Goal: Transaction & Acquisition: Purchase product/service

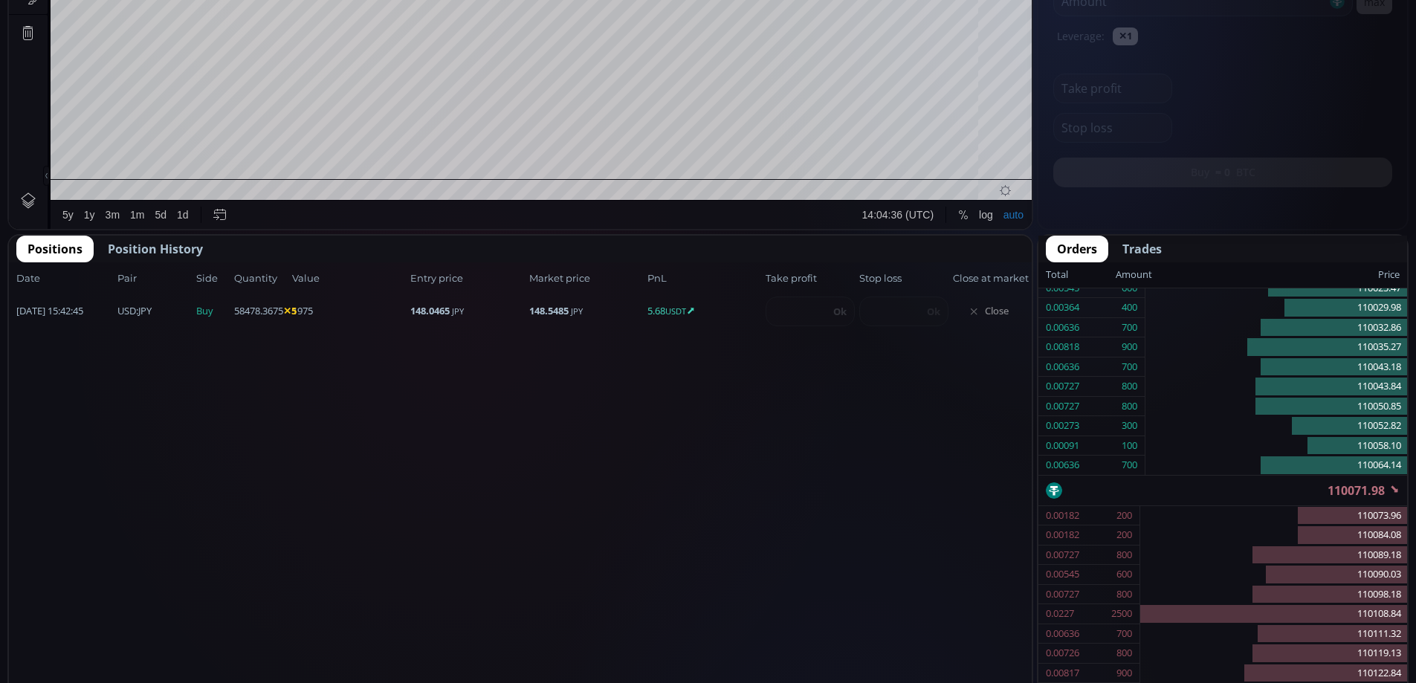
scroll to position [701, 0]
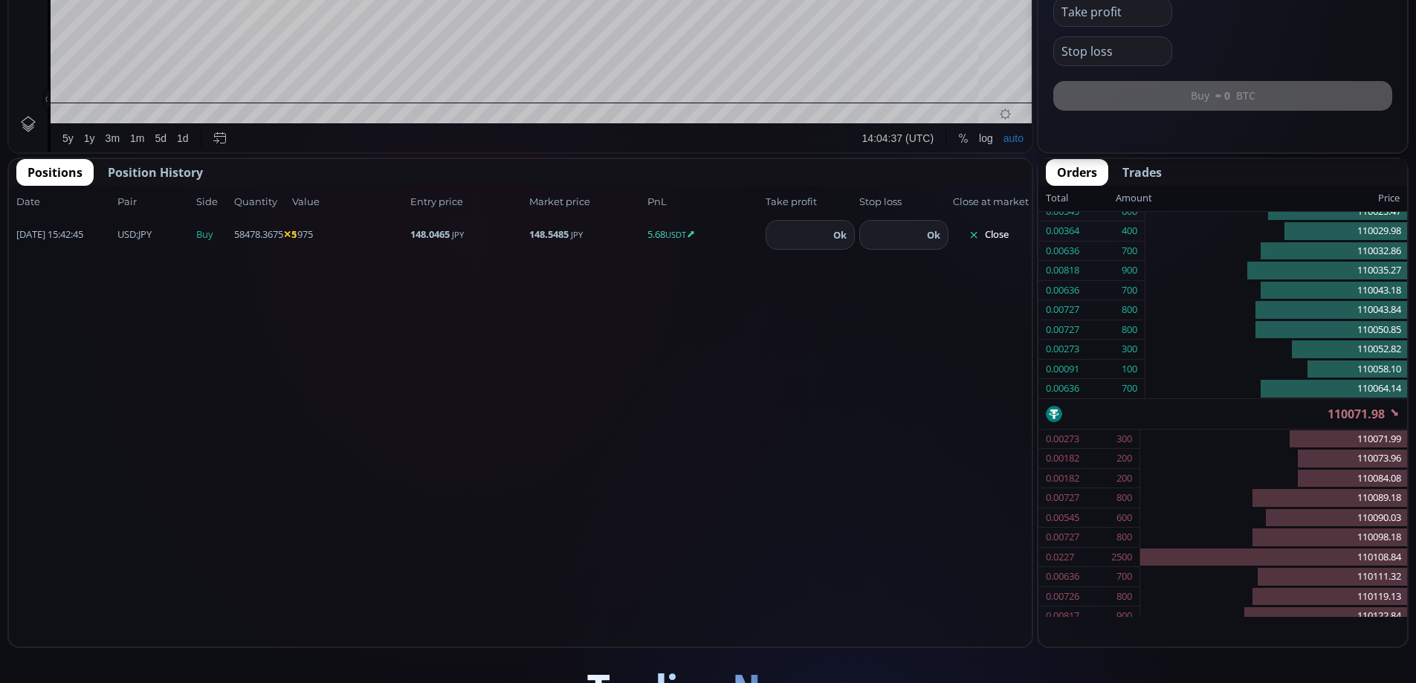
click at [994, 232] on button "Close" at bounding box center [988, 235] width 71 height 24
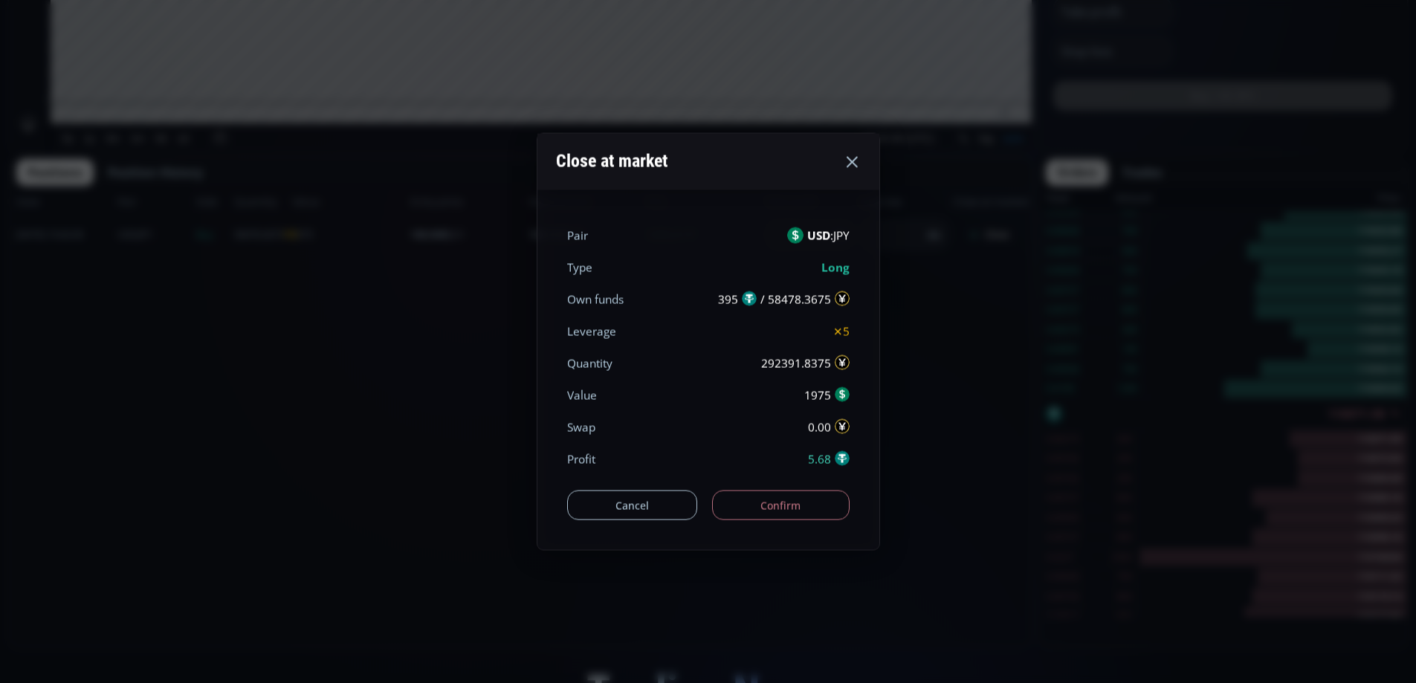
click at [807, 506] on button "Confirm" at bounding box center [780, 506] width 137 height 30
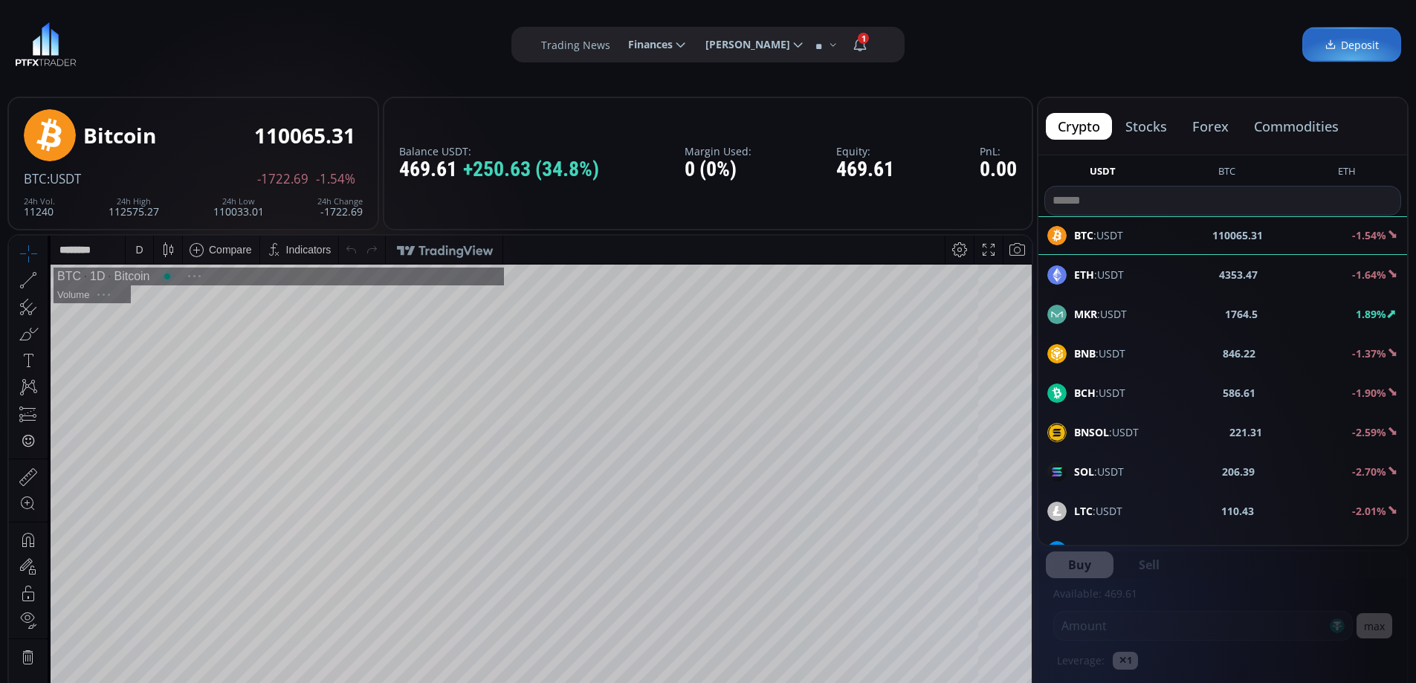
scroll to position [207, 0]
click at [1213, 125] on button "forex" at bounding box center [1210, 126] width 60 height 27
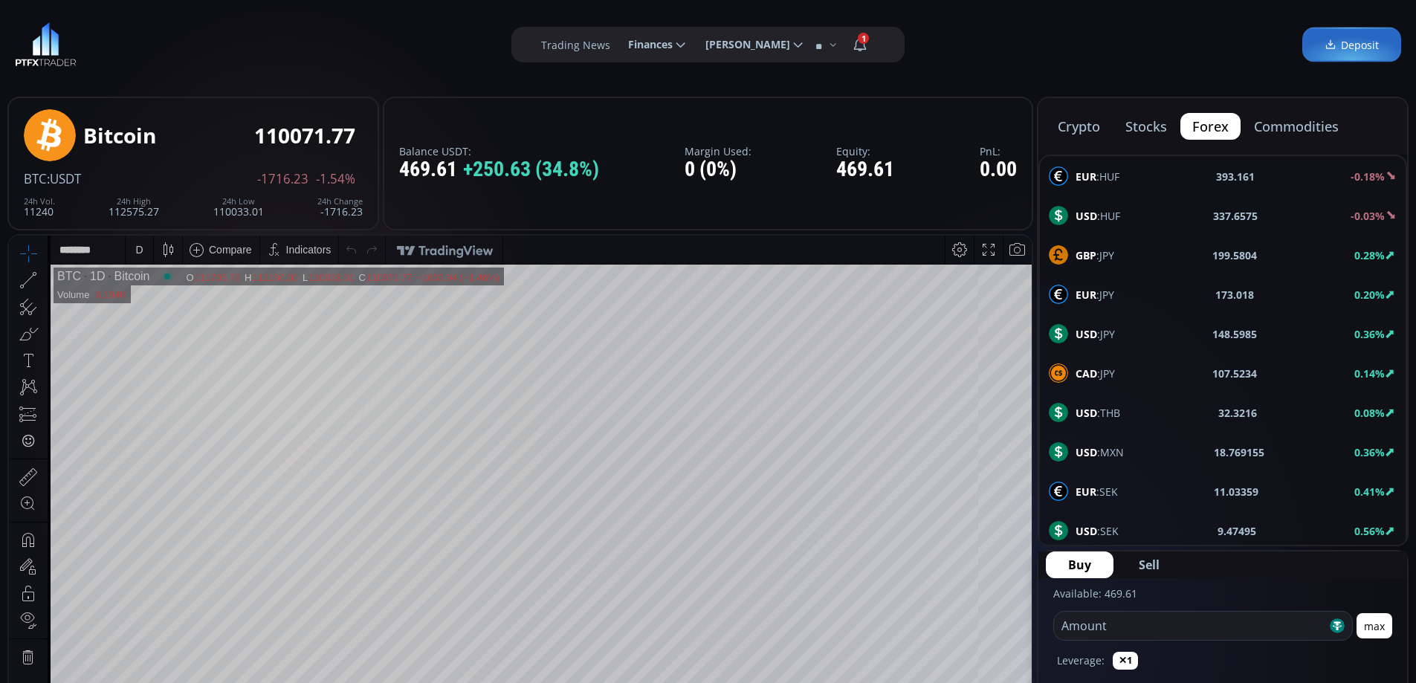
click at [1100, 327] on span "USD :JPY" at bounding box center [1094, 334] width 39 height 16
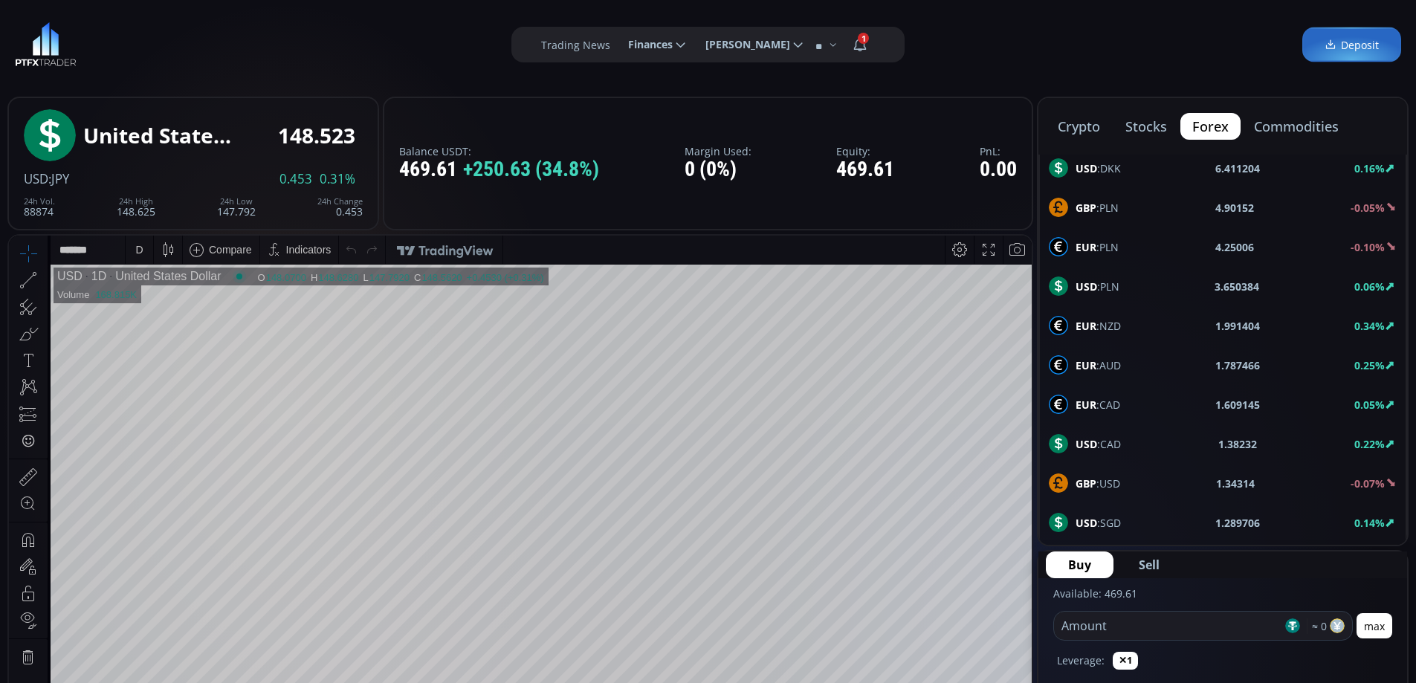
scroll to position [795, 0]
click at [1112, 517] on span "NZD :USD" at bounding box center [1097, 524] width 45 height 16
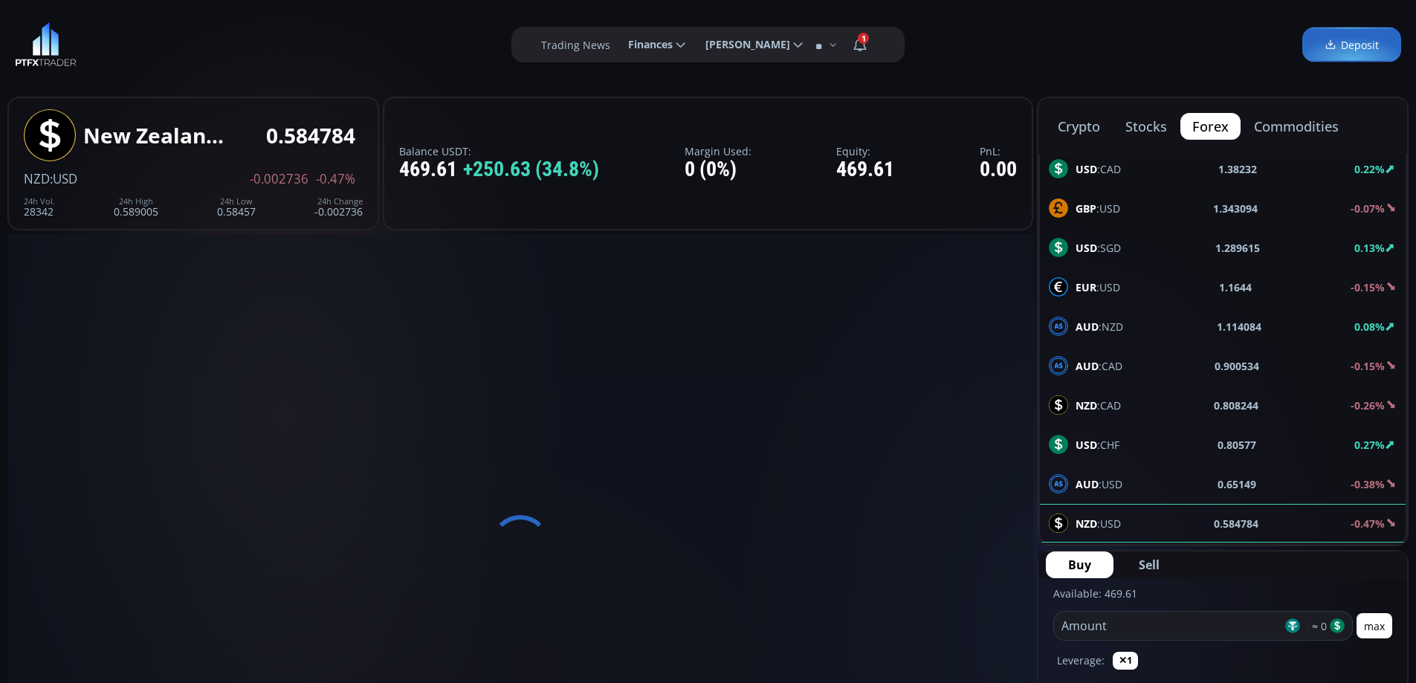
click at [1106, 479] on span "AUD :USD" at bounding box center [1098, 484] width 47 height 16
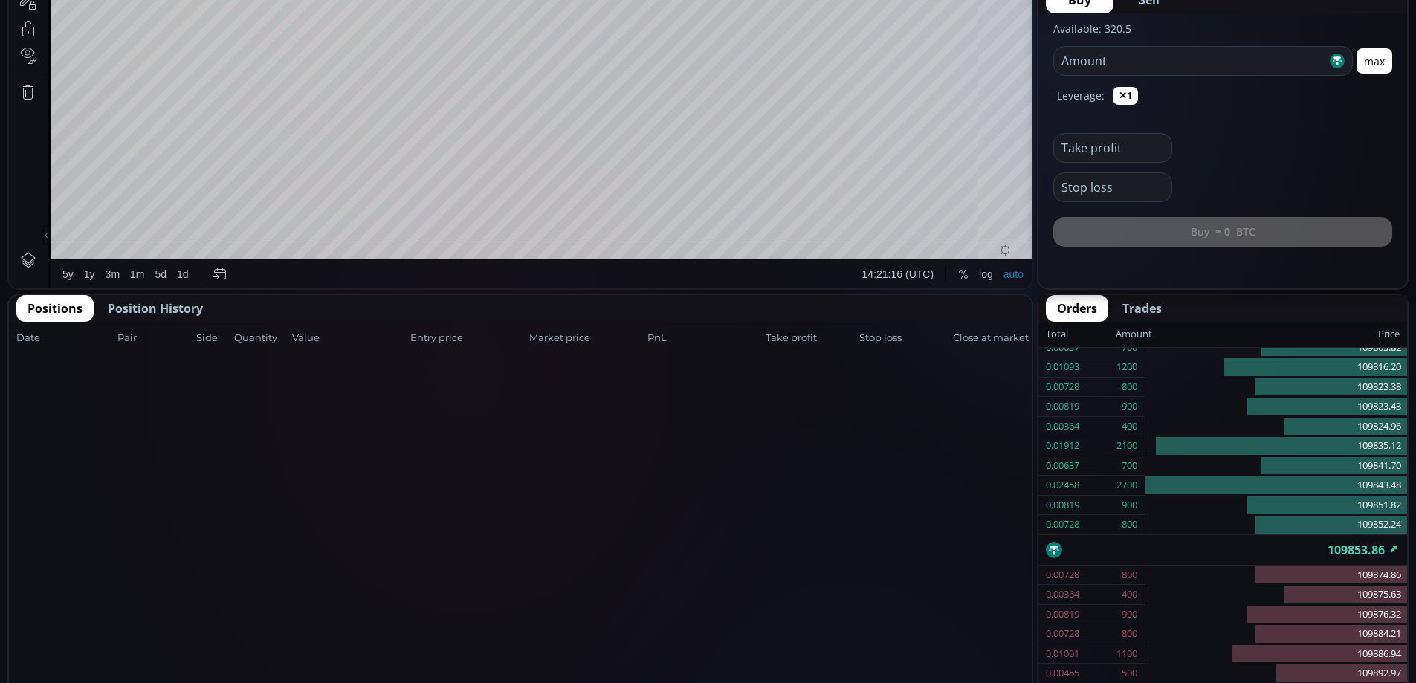
scroll to position [622, 0]
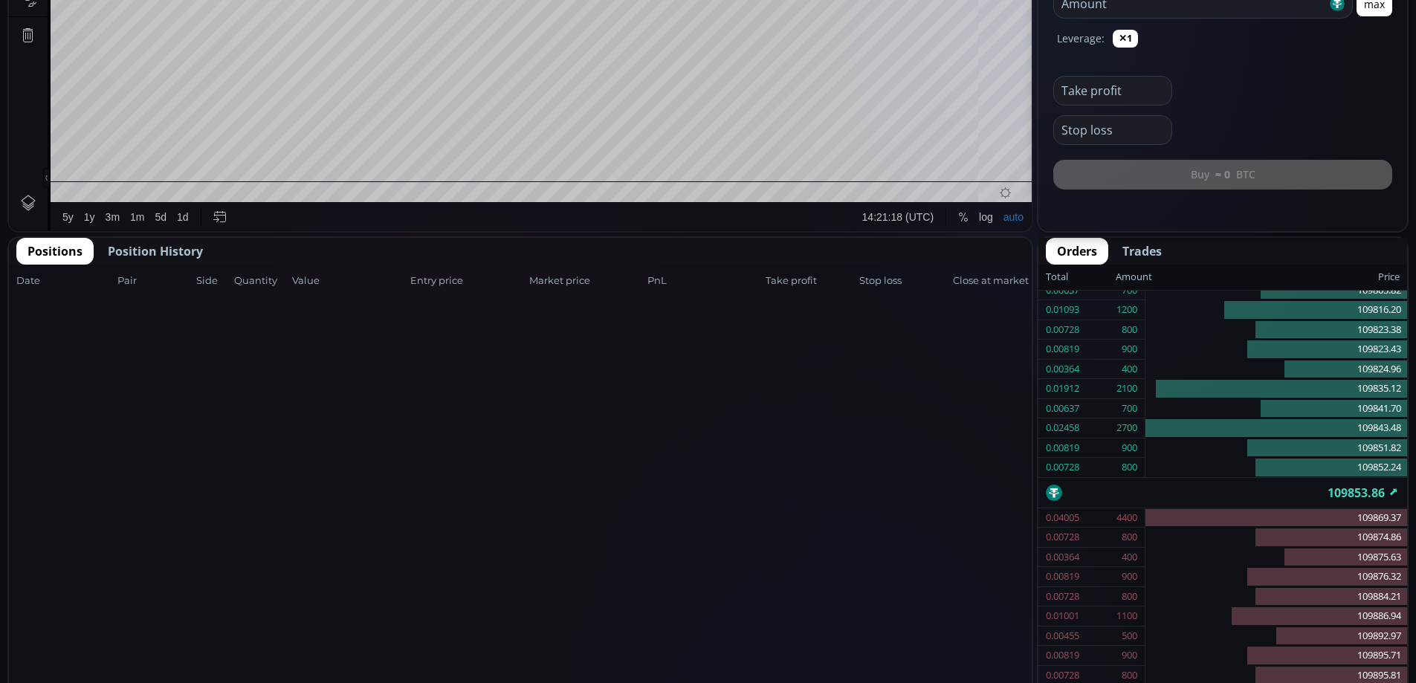
click at [172, 248] on span "Position History" at bounding box center [155, 251] width 95 height 18
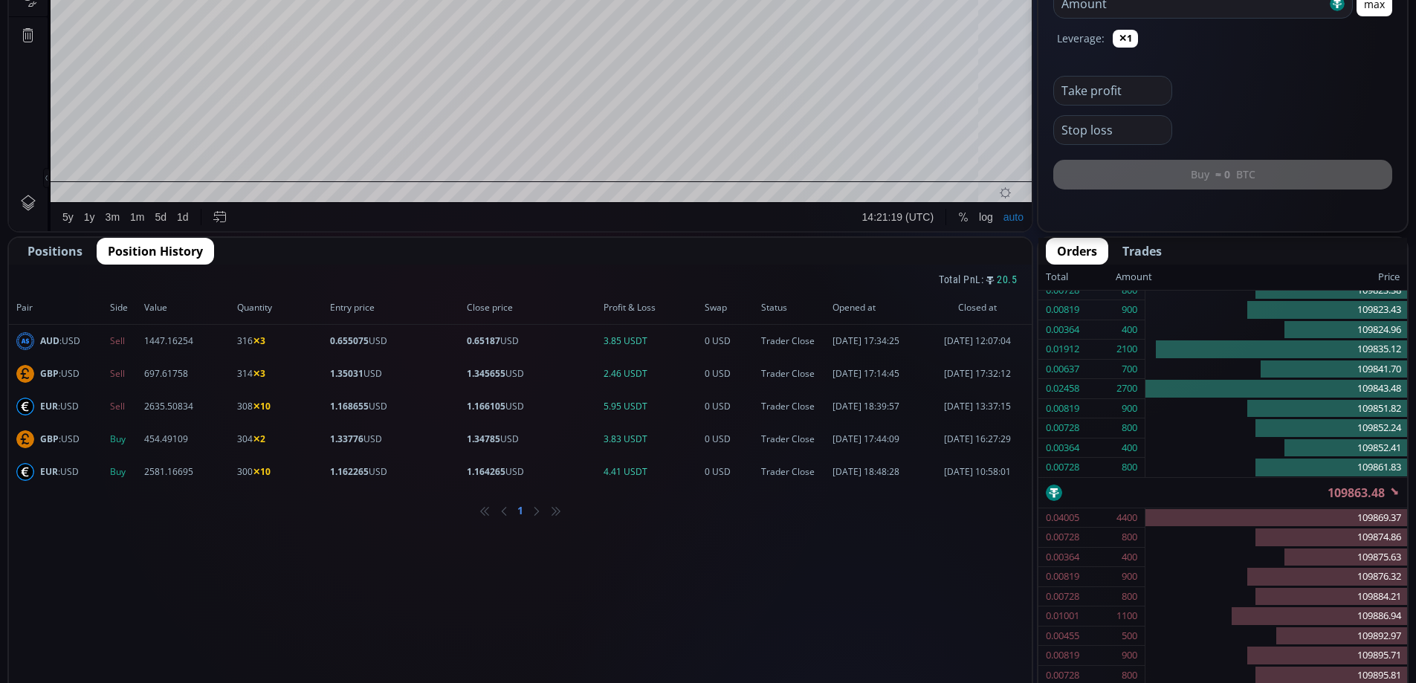
click at [66, 250] on span "Positions" at bounding box center [54, 251] width 55 height 18
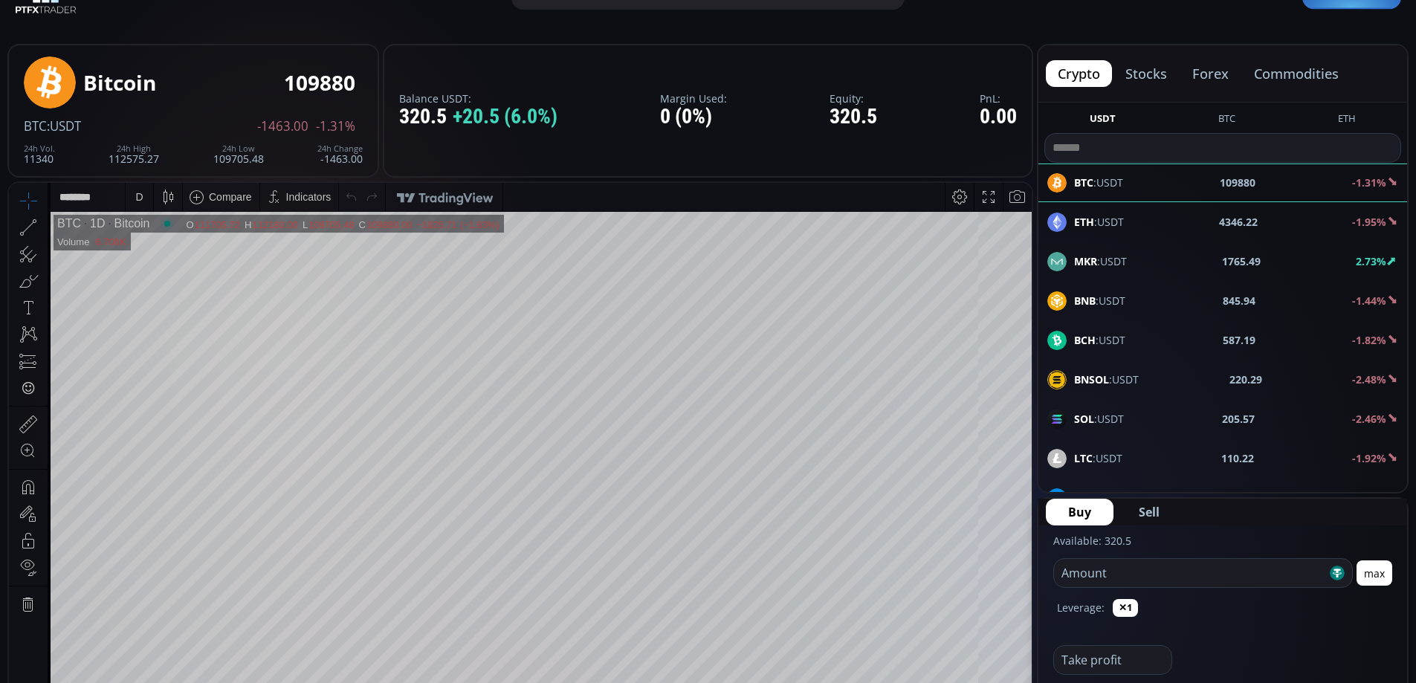
scroll to position [0, 0]
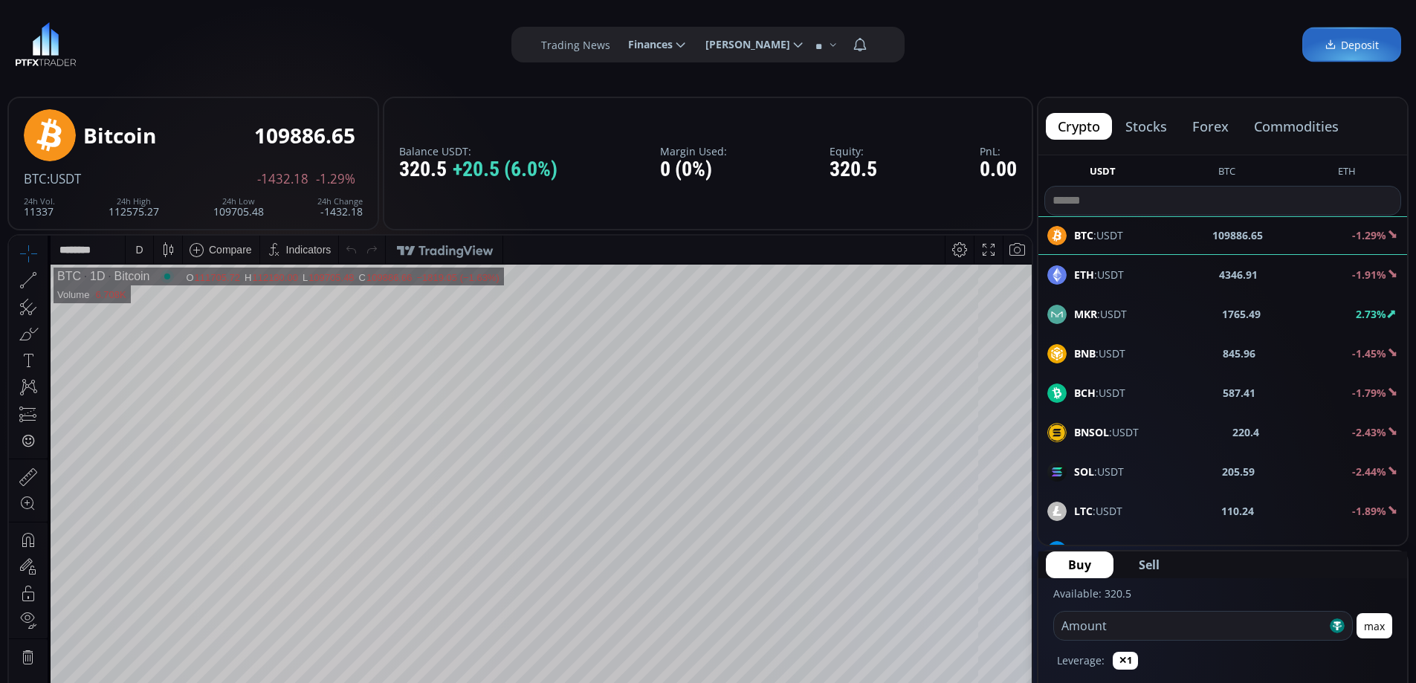
click at [1353, 45] on span "Deposit" at bounding box center [1351, 45] width 54 height 16
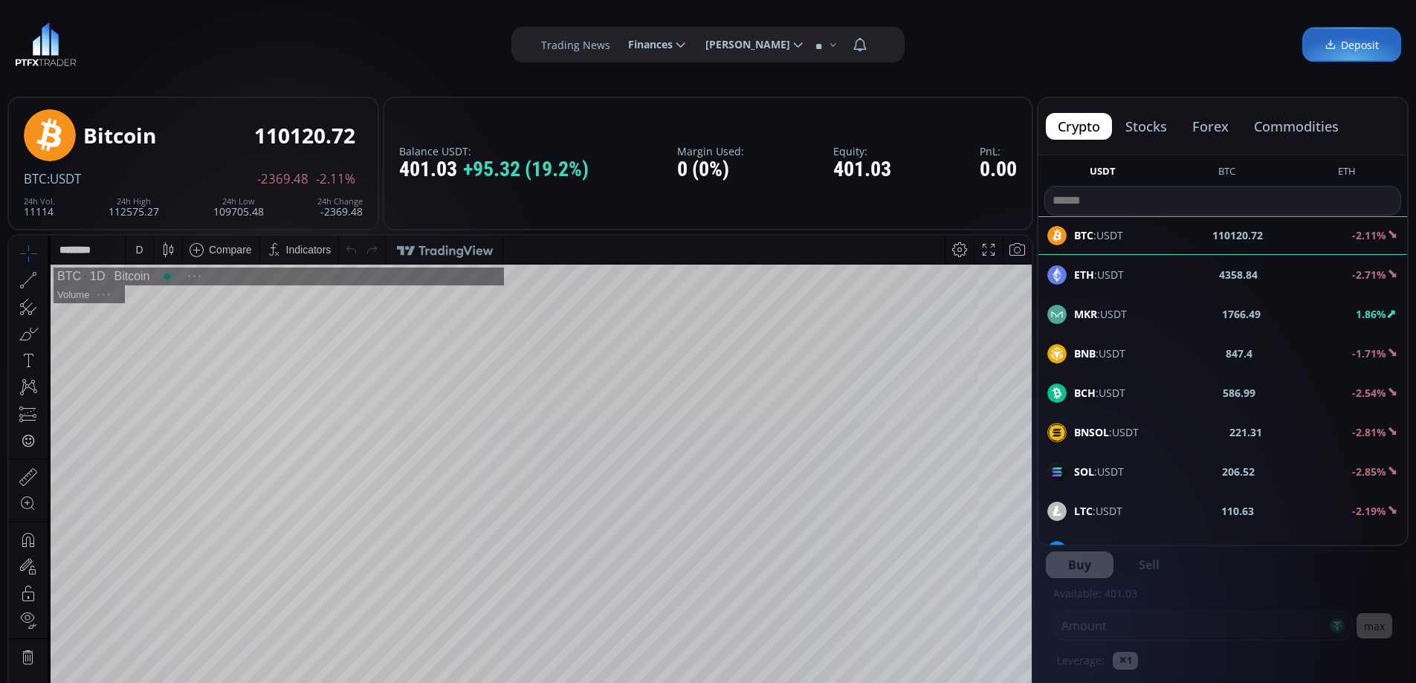
scroll to position [207, 0]
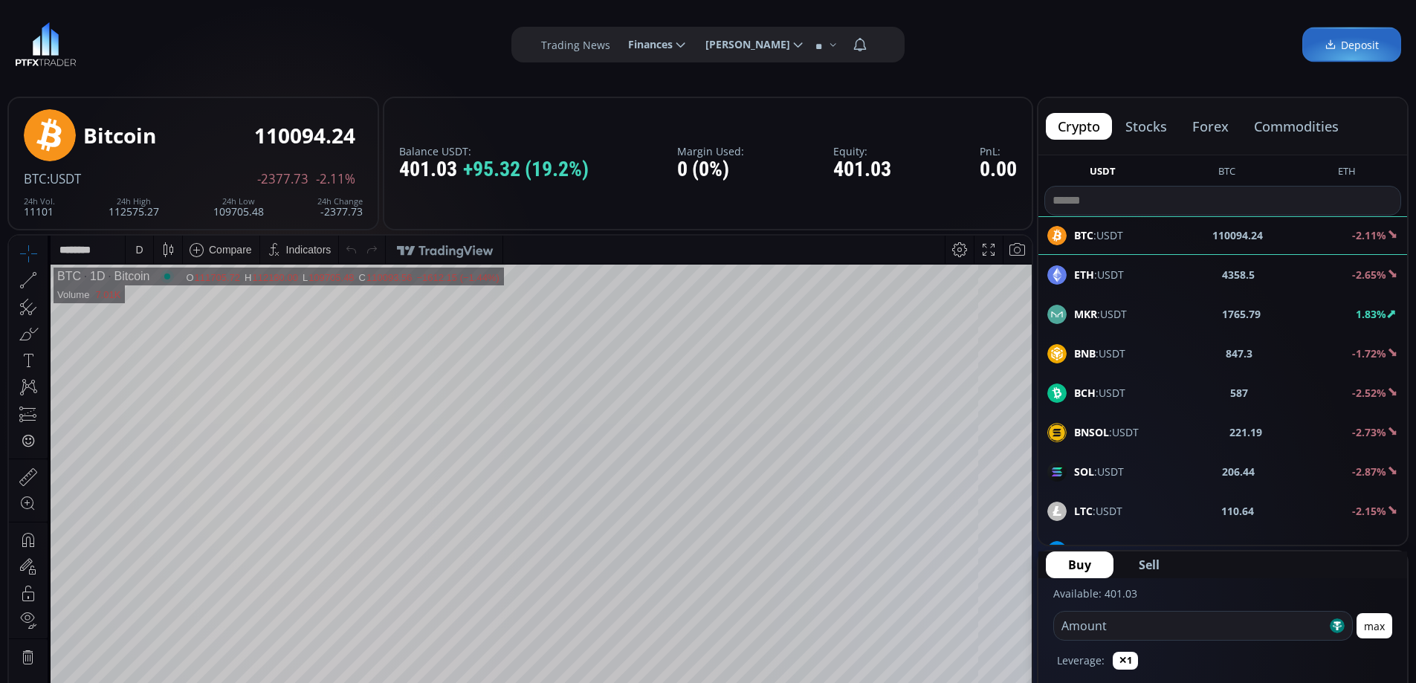
click at [1211, 127] on button "forex" at bounding box center [1210, 126] width 60 height 27
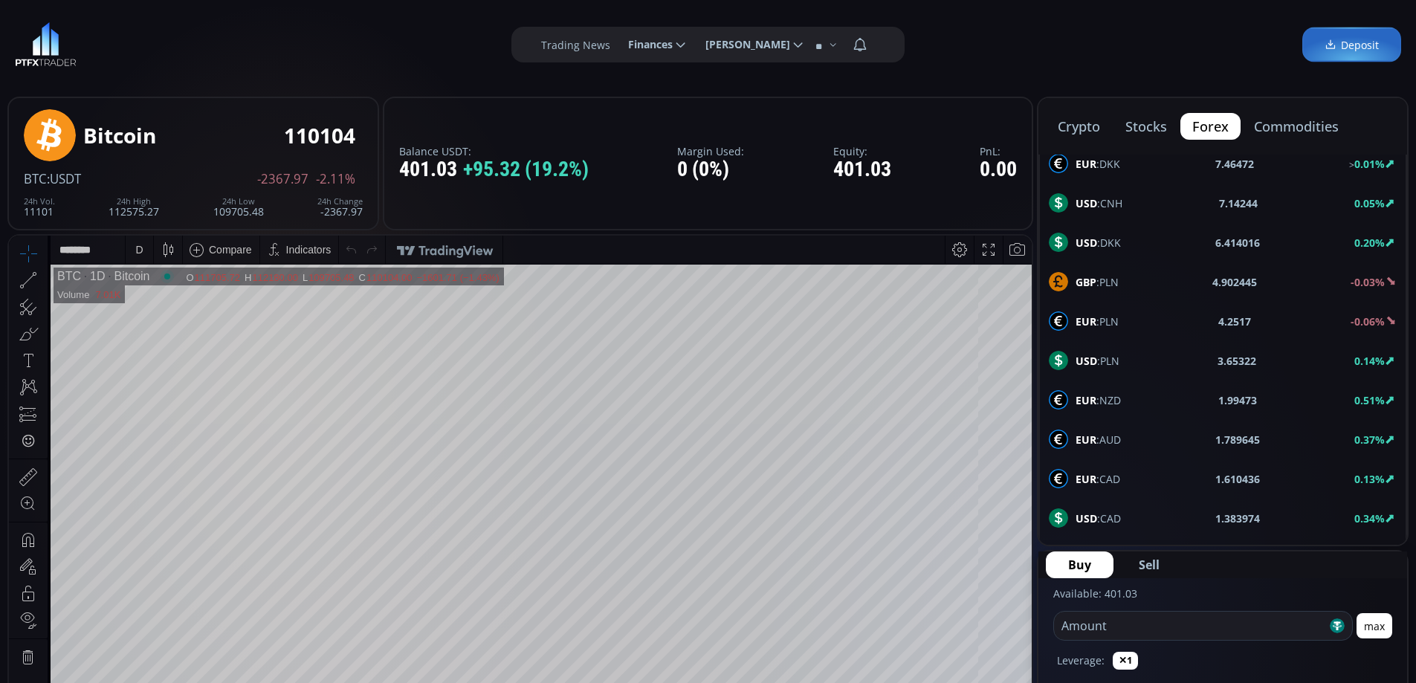
scroll to position [795, 0]
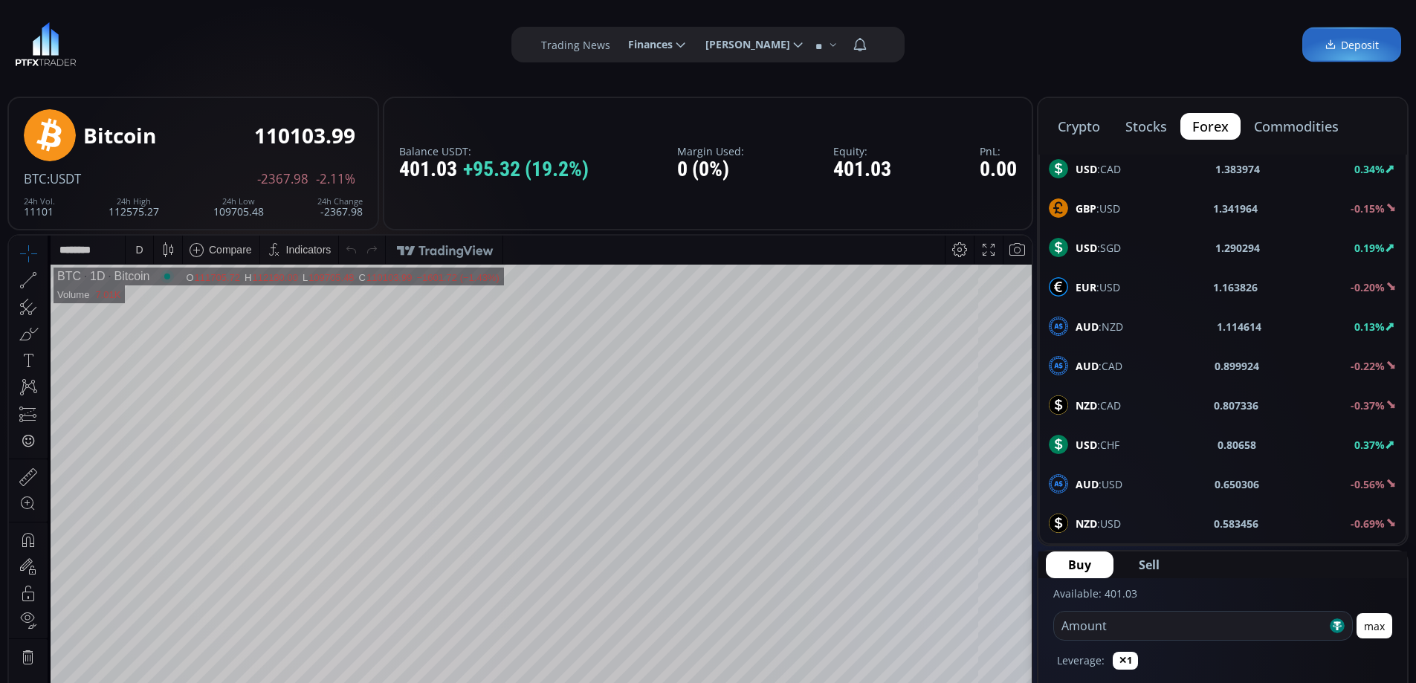
click at [1104, 482] on span "AUD :USD" at bounding box center [1098, 484] width 47 height 16
click at [143, 247] on div "D" at bounding box center [139, 250] width 13 height 28
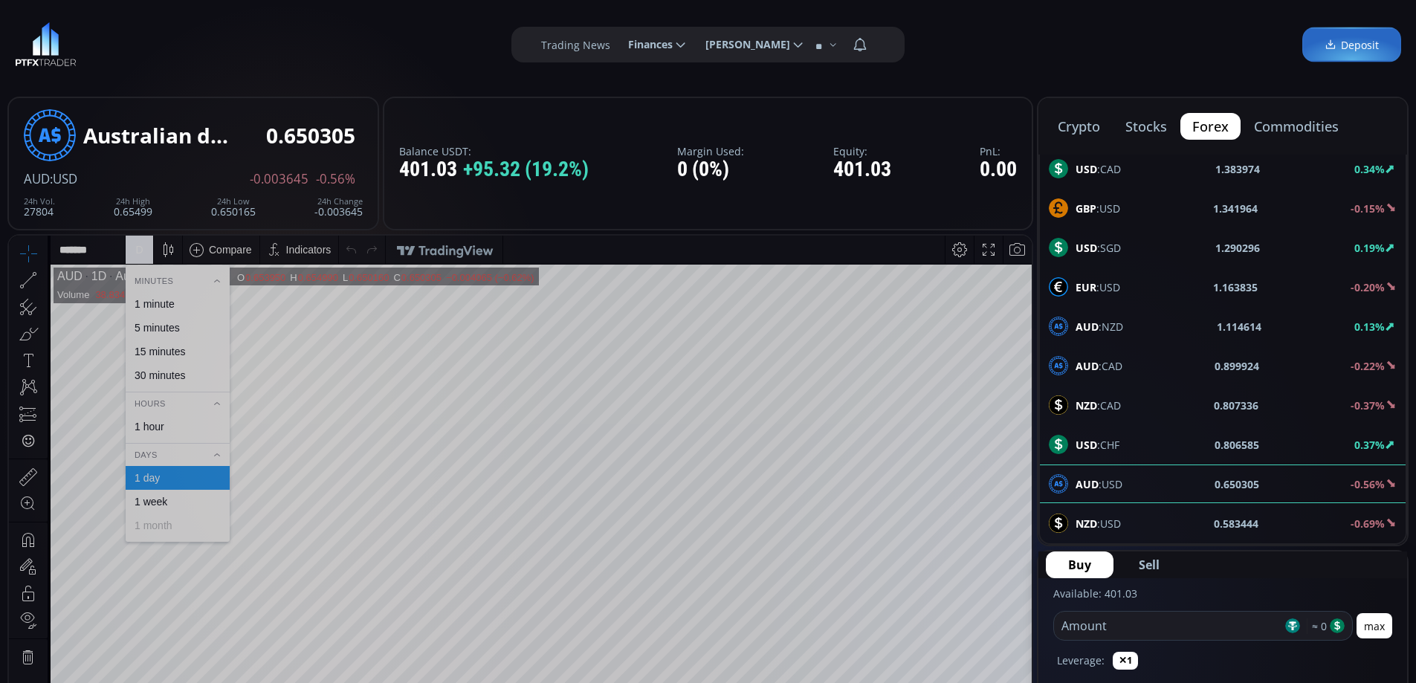
click at [177, 427] on div "1 hour" at bounding box center [177, 427] width 91 height 12
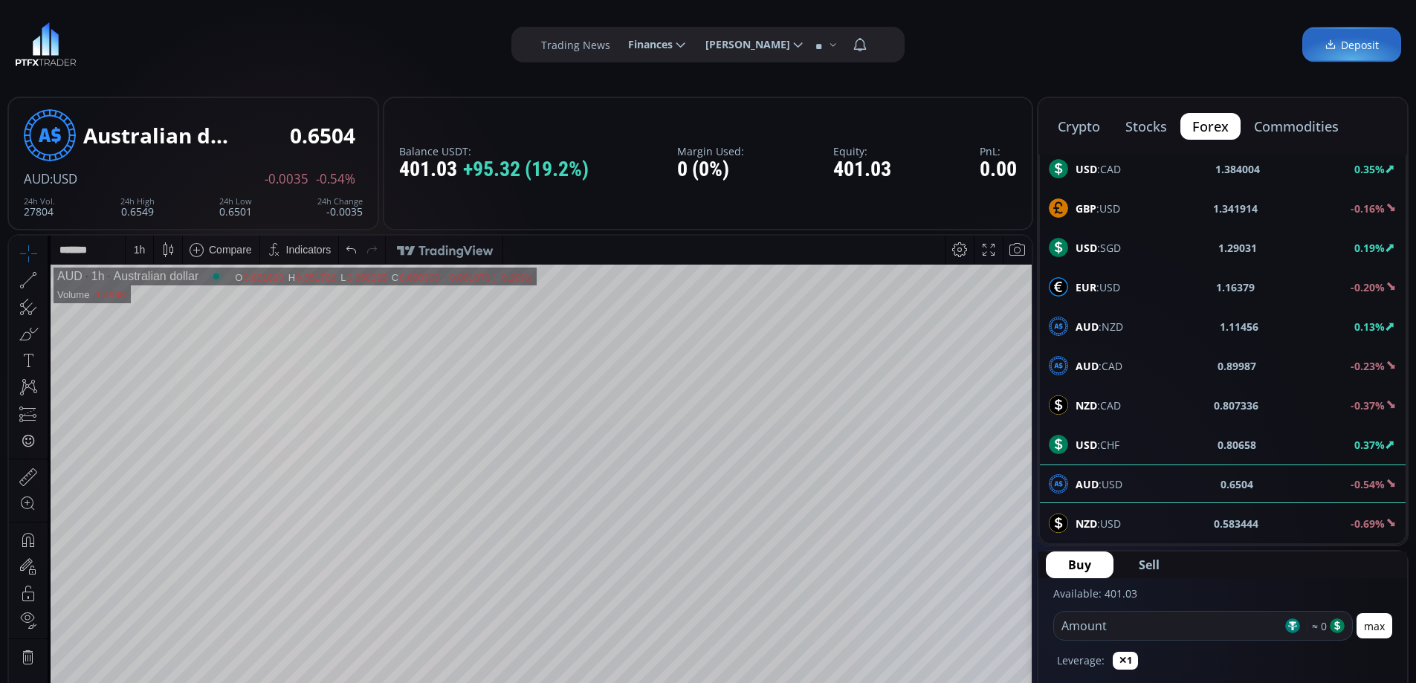
click at [1156, 519] on div "NZD :USD 0.583444 -0.69%" at bounding box center [1223, 523] width 348 height 19
click at [1106, 442] on span "USD :CHF" at bounding box center [1097, 445] width 44 height 16
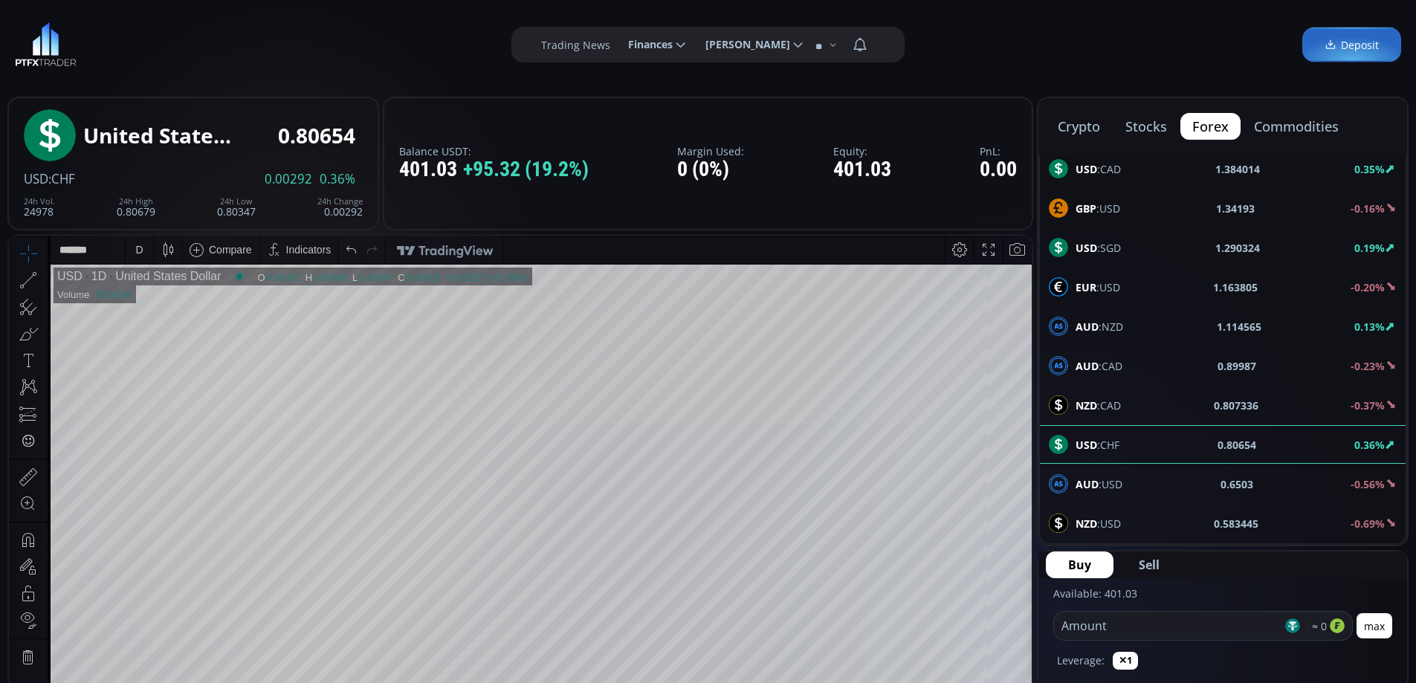
click at [1032, 604] on html "Date Range 5y 1y 3m 1m 5d 1d 14:44:10 (UTC) log auto USD 1D United States Dolla…" at bounding box center [520, 545] width 1023 height 618
click at [1111, 285] on span "EUR :USD" at bounding box center [1097, 287] width 45 height 16
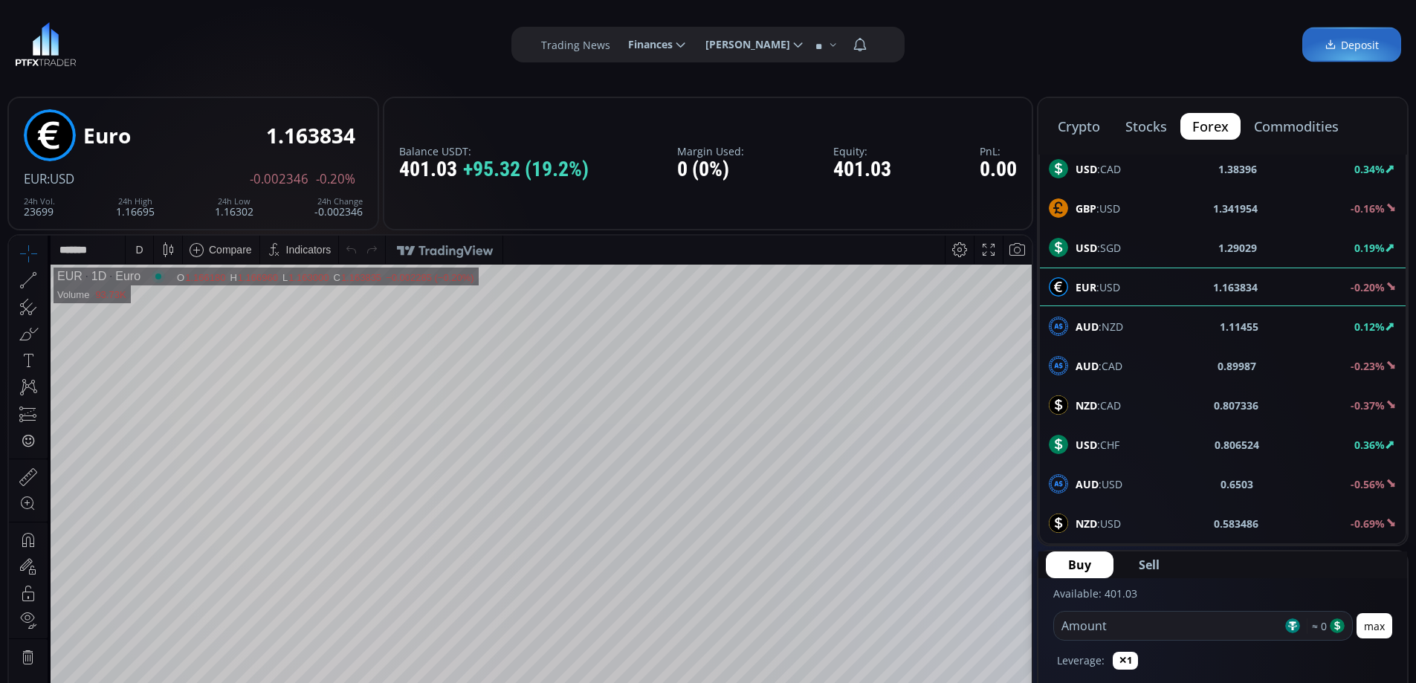
click at [146, 254] on div "D" at bounding box center [139, 250] width 27 height 28
click at [159, 427] on div "1 hour" at bounding box center [150, 427] width 30 height 12
